Goal: Information Seeking & Learning: Learn about a topic

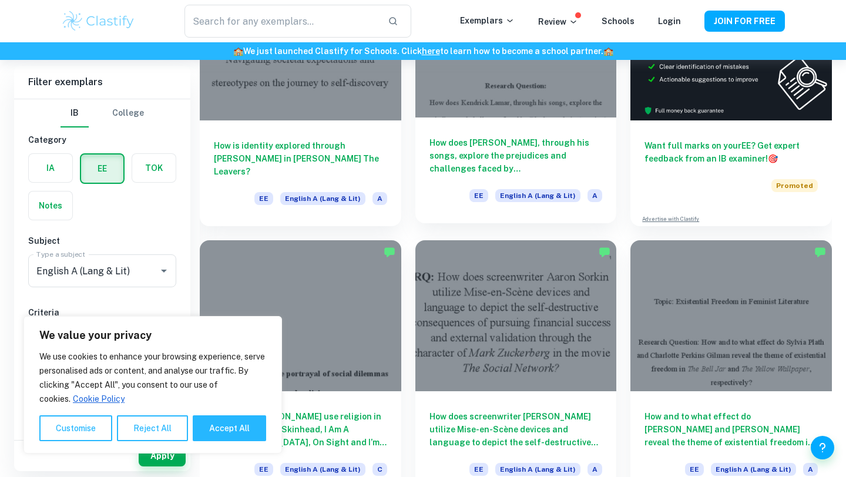
scroll to position [182, 0]
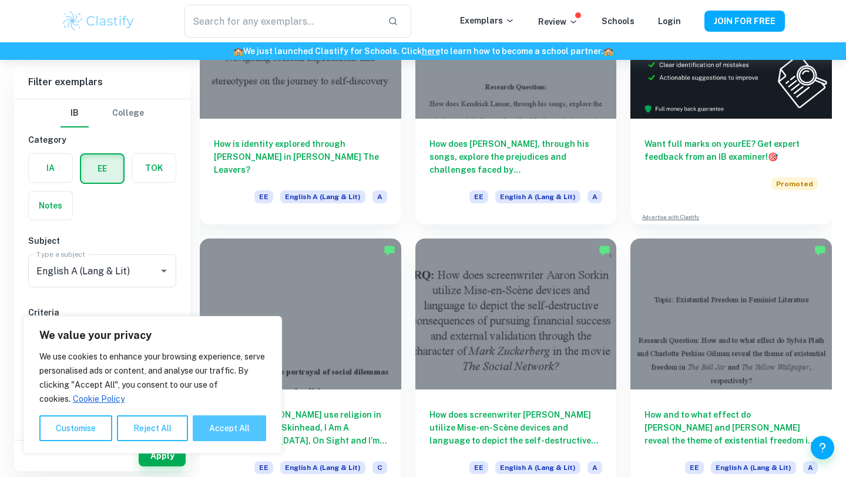
click at [240, 435] on button "Accept All" at bounding box center [229, 428] width 73 height 26
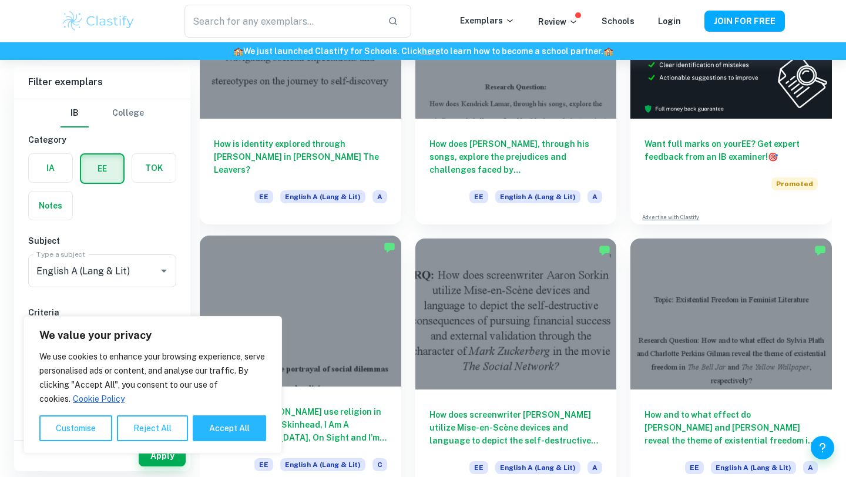
checkbox input "true"
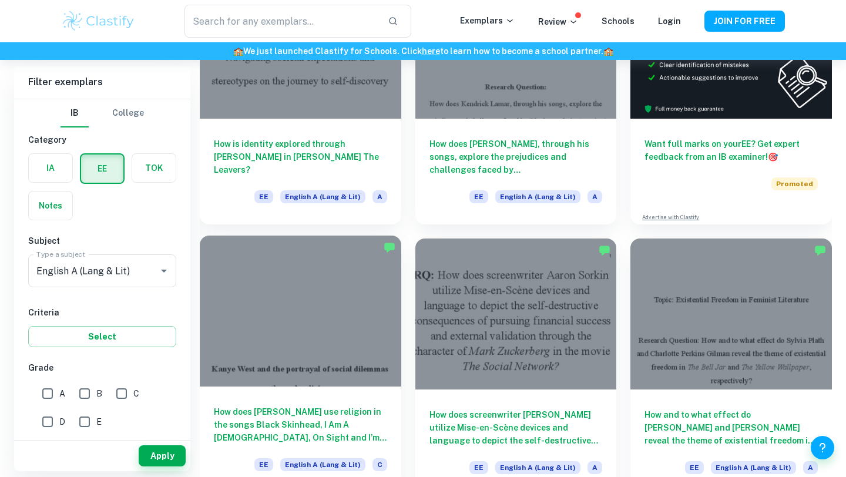
scroll to position [183, 0]
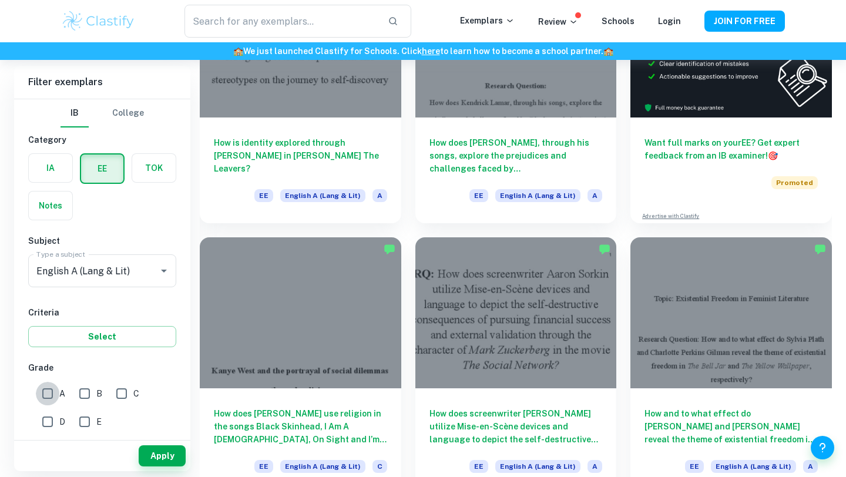
click at [49, 393] on input "A" at bounding box center [47, 393] width 23 height 23
checkbox input "true"
click at [171, 465] on button "Apply" at bounding box center [162, 455] width 47 height 21
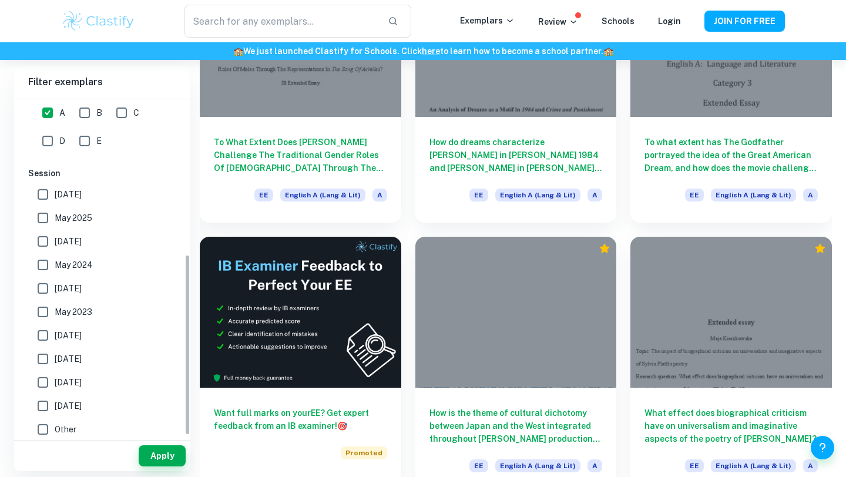
scroll to position [287, 0]
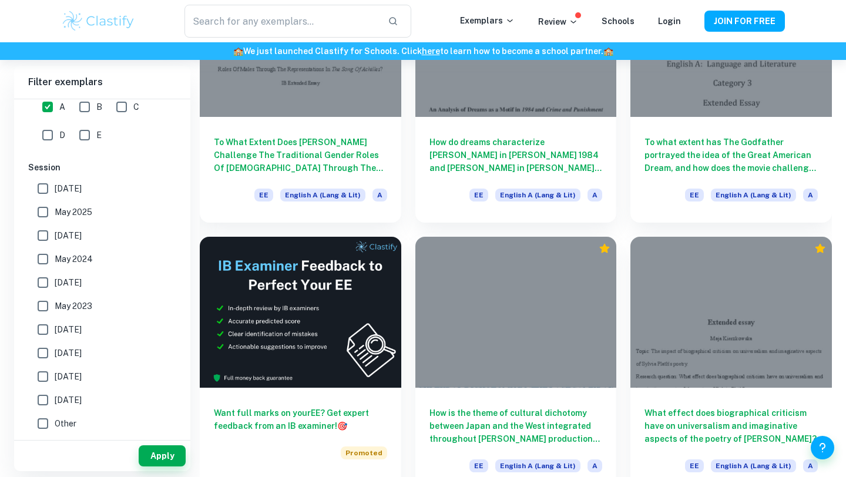
click at [47, 189] on input "[DATE]" at bounding box center [42, 188] width 23 height 23
checkbox input "true"
click at [169, 452] on button "Apply" at bounding box center [162, 455] width 47 height 21
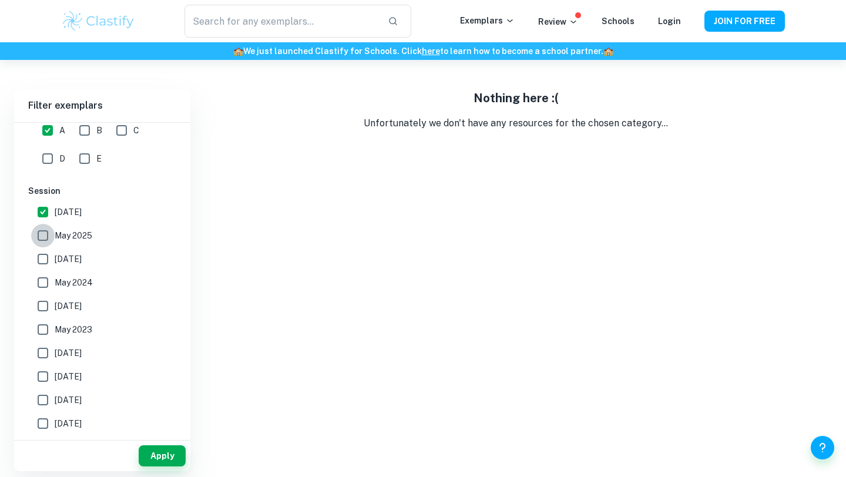
click at [48, 238] on input "May 2025" at bounding box center [42, 235] width 23 height 23
checkbox input "true"
click at [45, 211] on input "[DATE]" at bounding box center [42, 211] width 23 height 23
checkbox input "false"
click at [172, 446] on button "Apply" at bounding box center [162, 455] width 47 height 21
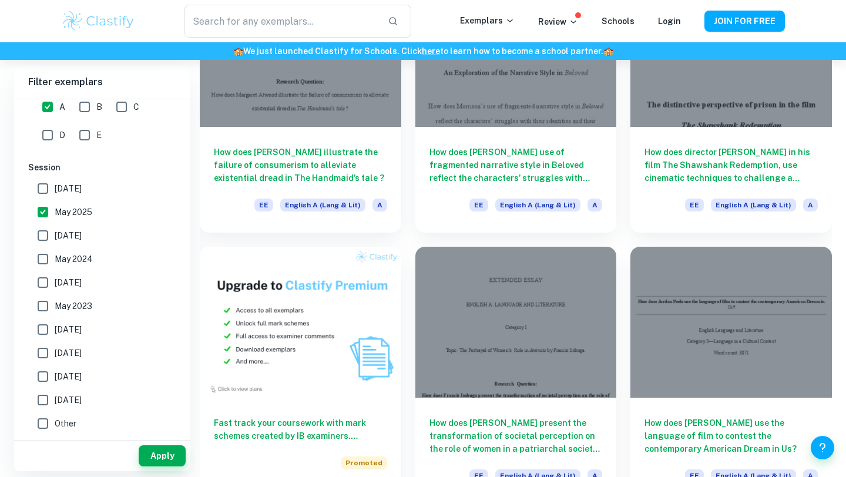
scroll to position [449, 0]
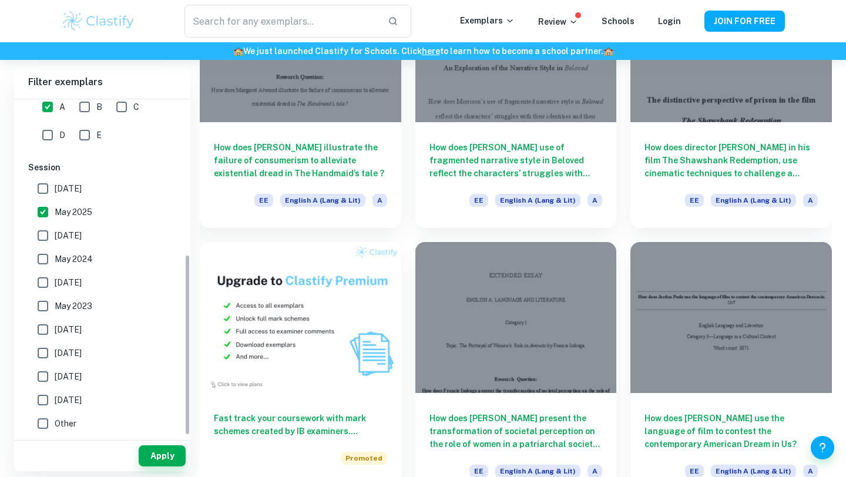
click at [46, 207] on input "May 2025" at bounding box center [42, 211] width 23 height 23
checkbox input "false"
click at [165, 455] on button "Apply" at bounding box center [162, 455] width 47 height 21
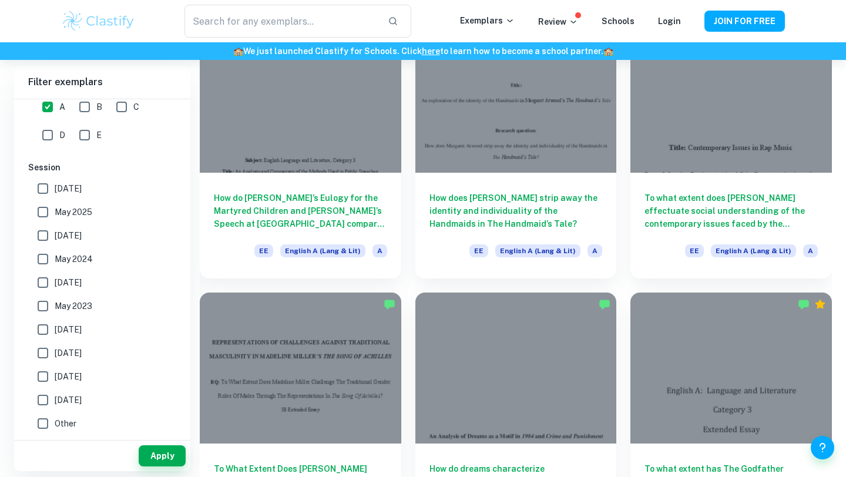
scroll to position [1214, 0]
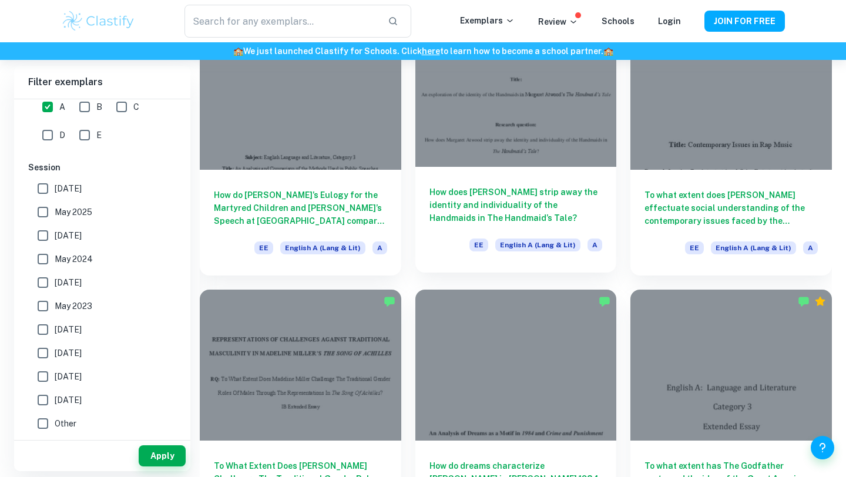
click at [490, 152] on div at bounding box center [515, 91] width 201 height 151
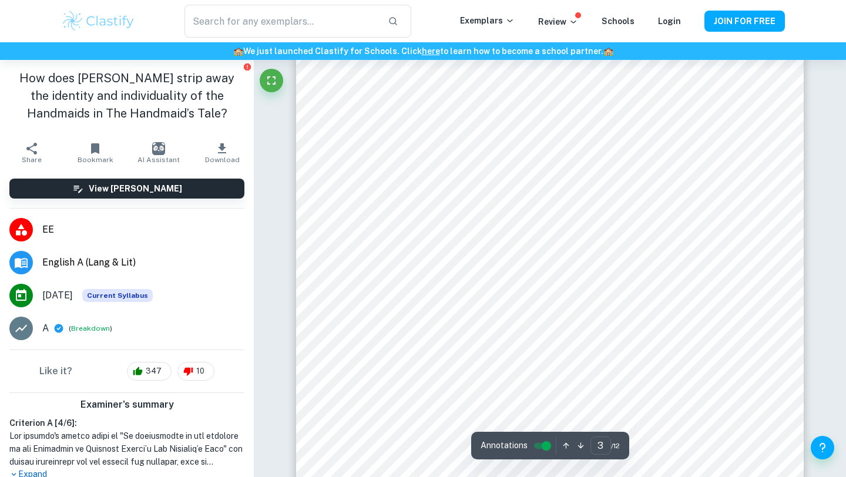
scroll to position [1754, 0]
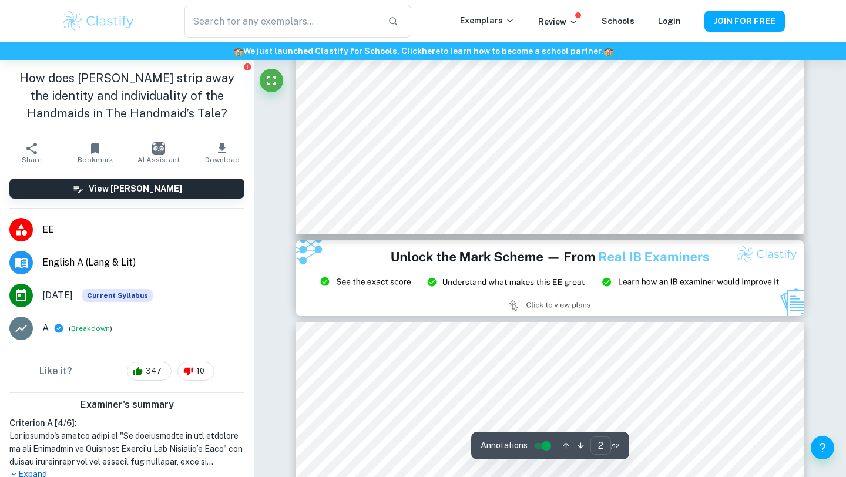
type input "3"
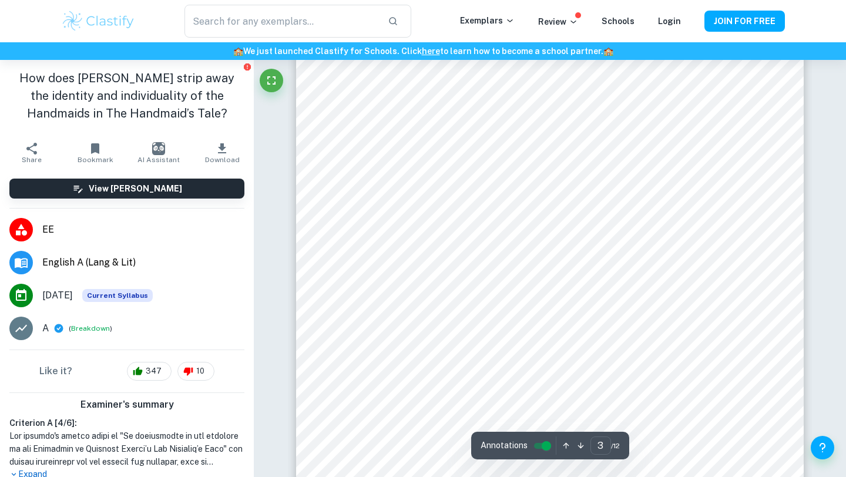
scroll to position [1883, 0]
